Goal: Task Accomplishment & Management: Use online tool/utility

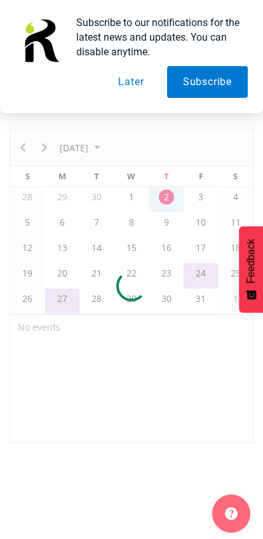
click at [125, 78] on button "Later" at bounding box center [130, 82] width 57 height 32
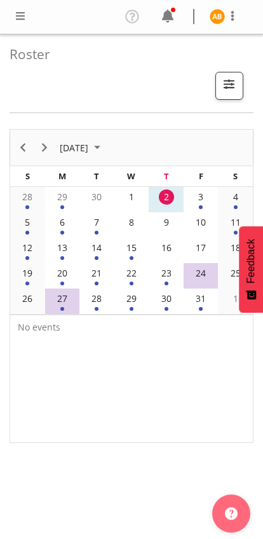
click at [232, 13] on span at bounding box center [232, 15] width 15 height 15
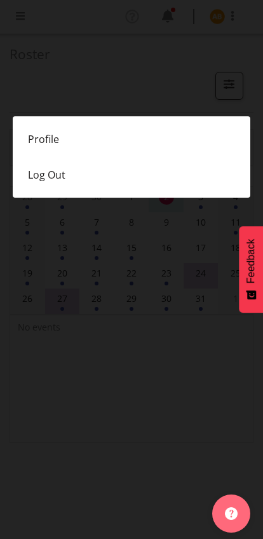
click at [36, 135] on link "Profile" at bounding box center [132, 139] width 238 height 36
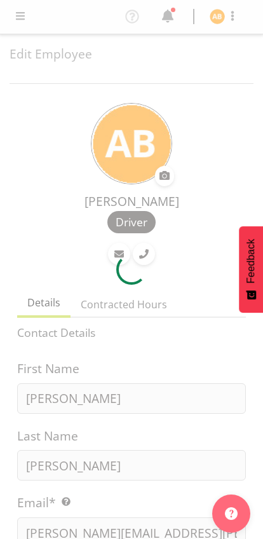
select select "TimelineWeek"
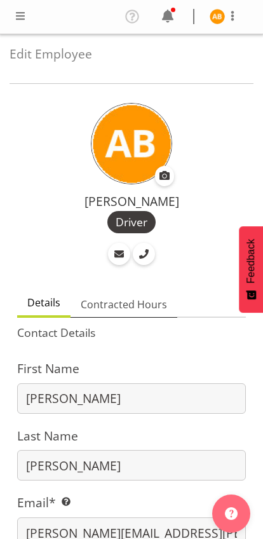
click at [120, 297] on span "Contracted Hours" at bounding box center [124, 304] width 86 height 15
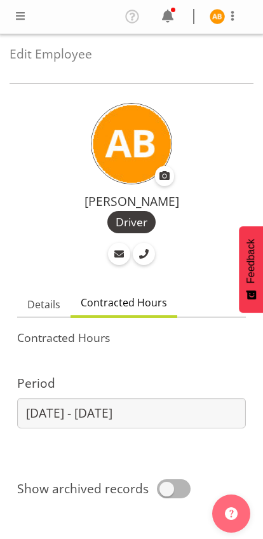
click at [13, 17] on span at bounding box center [20, 15] width 15 height 15
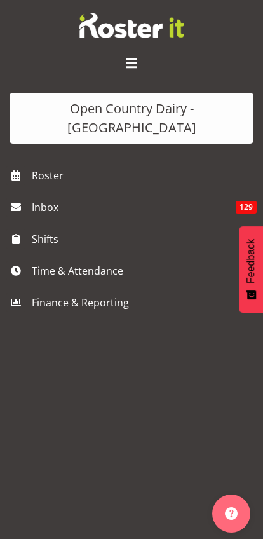
click at [39, 261] on span "Time & Attendance" at bounding box center [135, 270] width 206 height 19
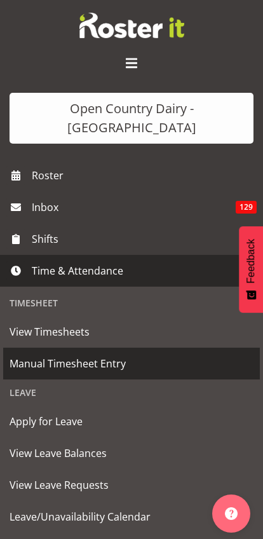
click at [17, 354] on span "Manual Timesheet Entry" at bounding box center [132, 363] width 244 height 19
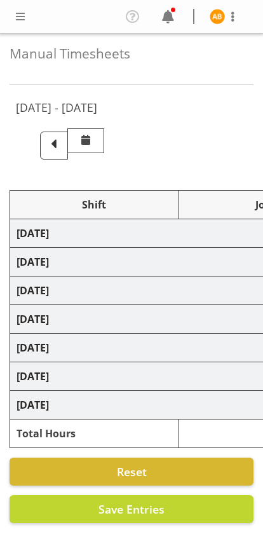
select select "78954"
select select "78987"
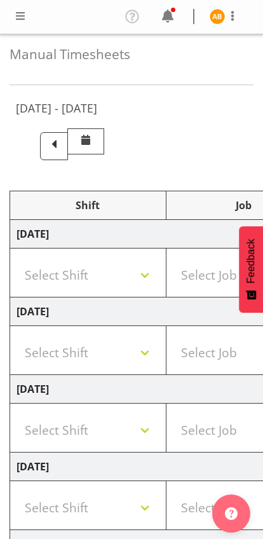
click at [62, 144] on span at bounding box center [54, 144] width 17 height 17
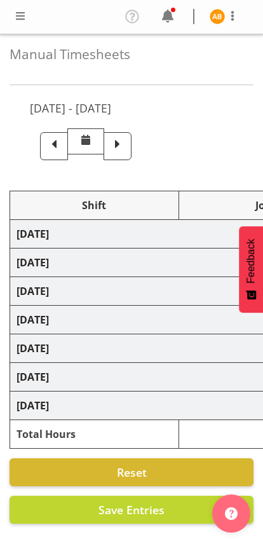
select select "78954"
select select "78987"
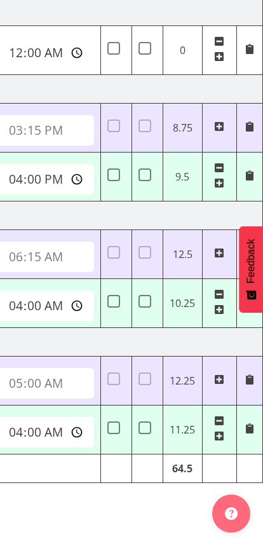
scroll to position [0, 637]
